Goal: Transaction & Acquisition: Purchase product/service

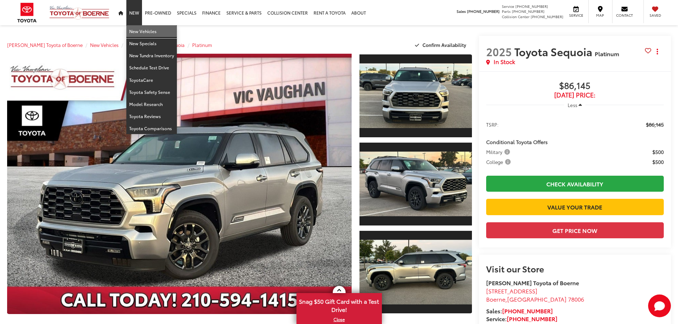
click at [135, 31] on link "New Vehicles" at bounding box center [151, 31] width 51 height 12
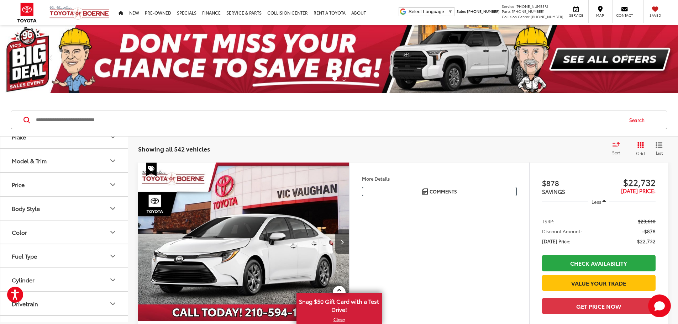
click at [96, 157] on button "Model & Trim" at bounding box center [64, 160] width 128 height 23
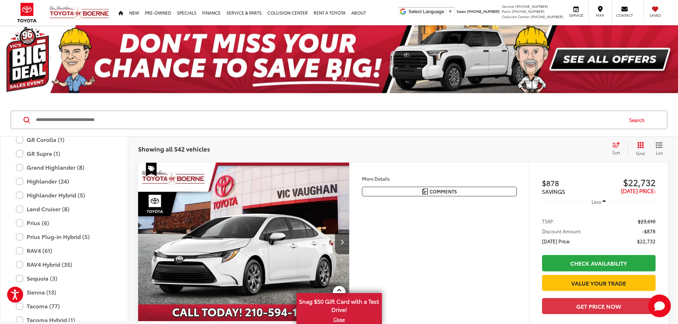
scroll to position [174, 0]
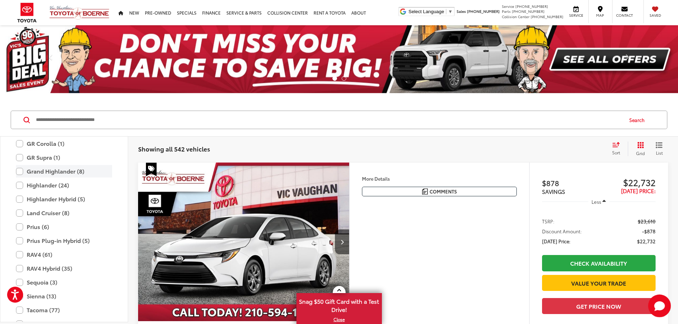
click at [19, 172] on label "Grand Highlander (8)" at bounding box center [64, 171] width 96 height 12
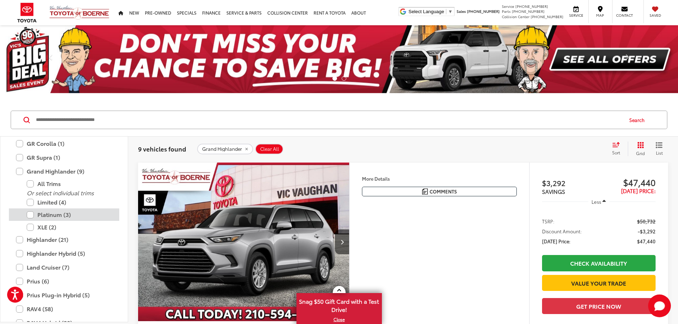
click at [33, 217] on label "Platinum (3)" at bounding box center [69, 215] width 85 height 12
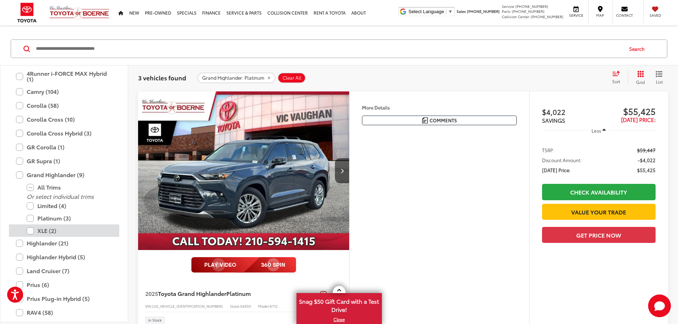
scroll to position [103, 0]
click at [486, 234] on div "More Details Comments Dealer Comments Cloud 2025 Toyota Grand Highlander Platin…" at bounding box center [439, 211] width 180 height 238
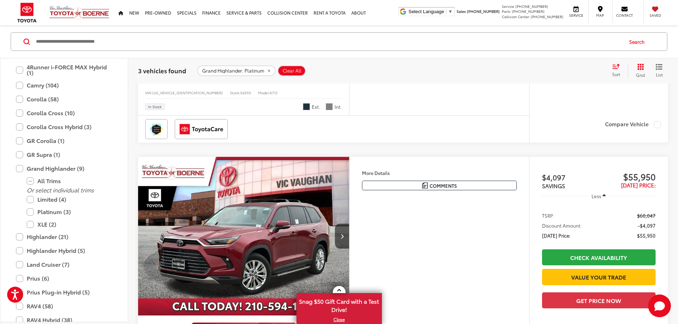
scroll to position [463, 0]
